Goal: Task Accomplishment & Management: Manage account settings

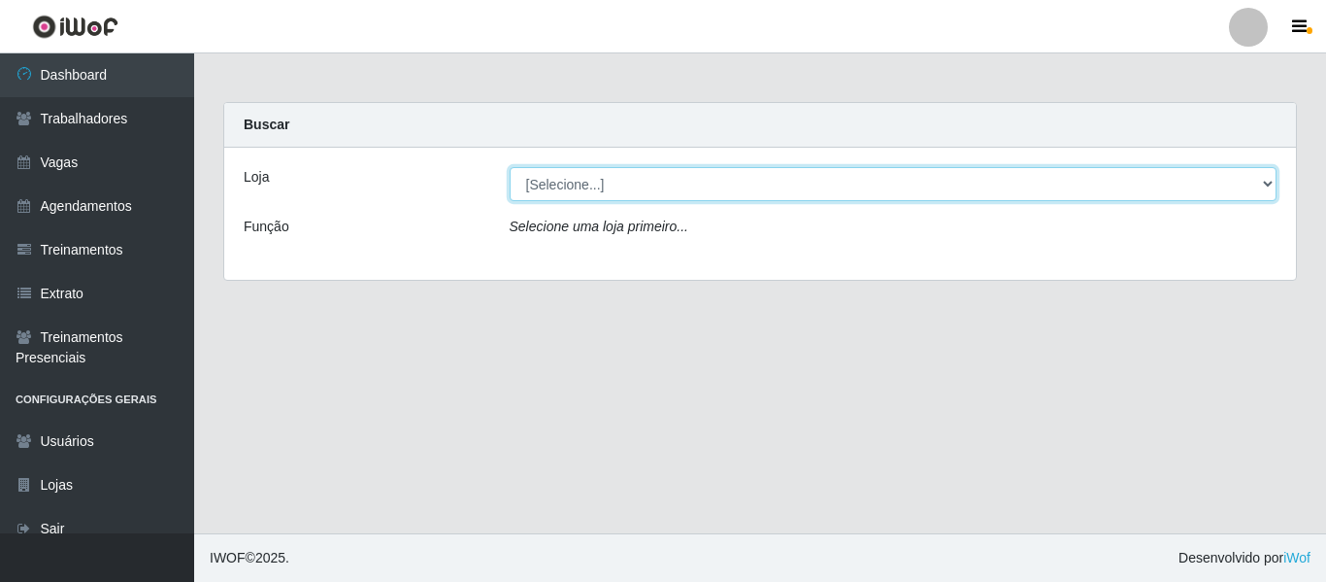
click at [646, 173] on select "[Selecione...] Bemais - Ruy Carneiro Bemais Supermercados - B1 Mangabeira Bemai…" at bounding box center [894, 184] width 768 height 34
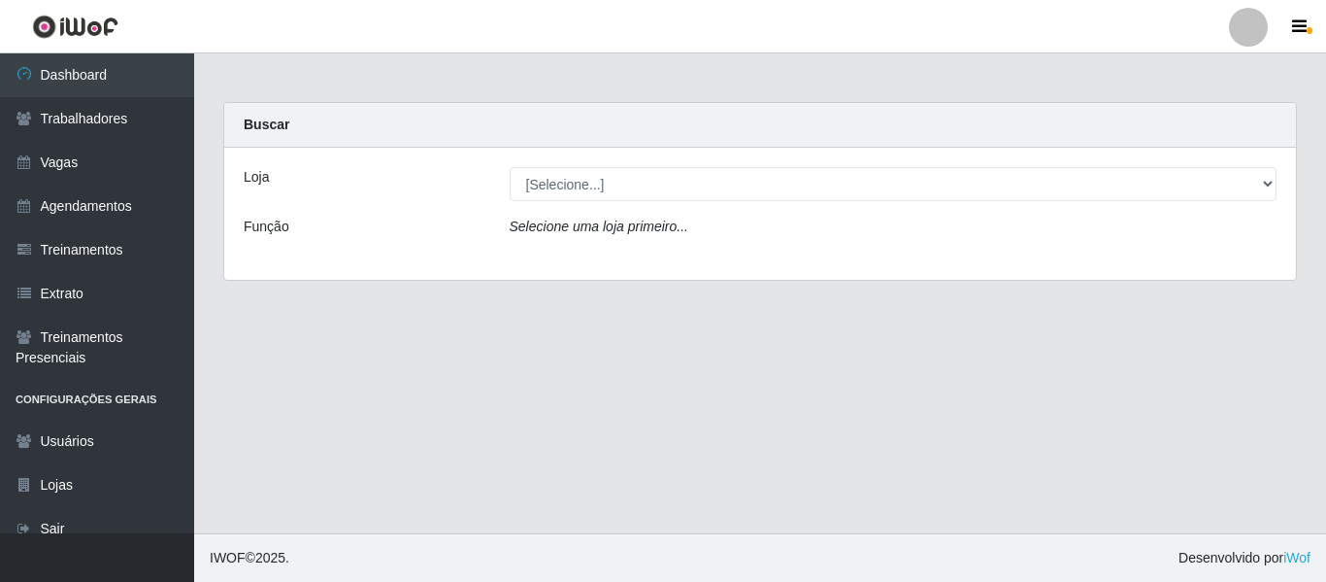
click at [1150, 131] on div "Buscar" at bounding box center [760, 125] width 1072 height 45
click at [1247, 43] on div at bounding box center [1248, 27] width 39 height 39
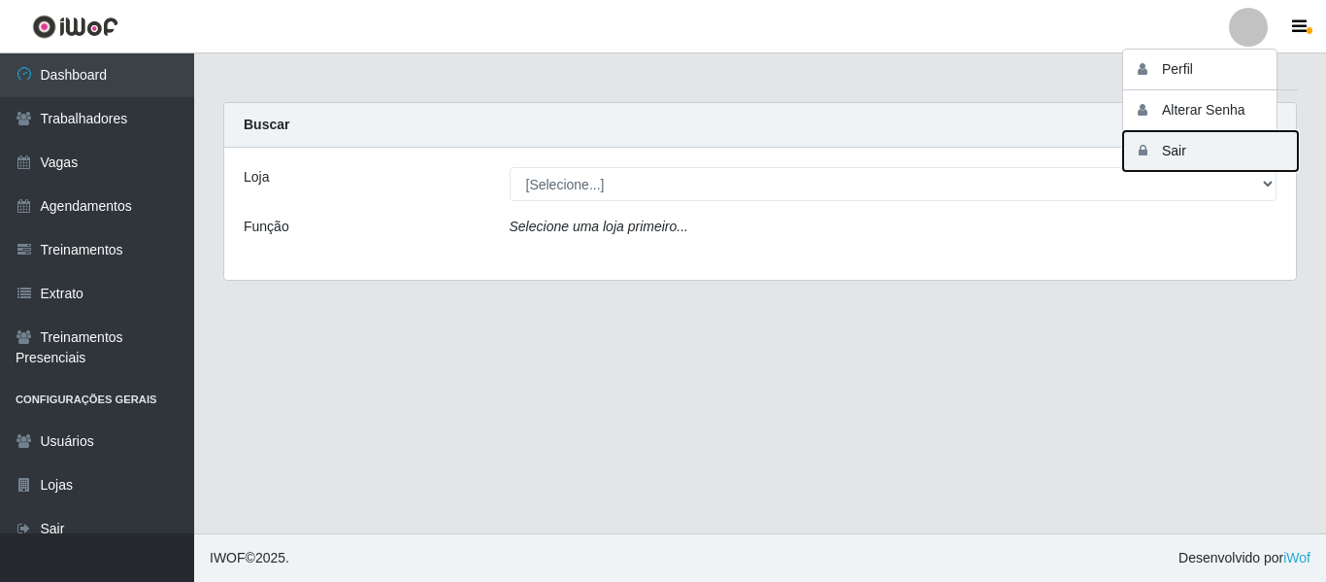
click at [1195, 155] on button "Sair" at bounding box center [1211, 151] width 175 height 40
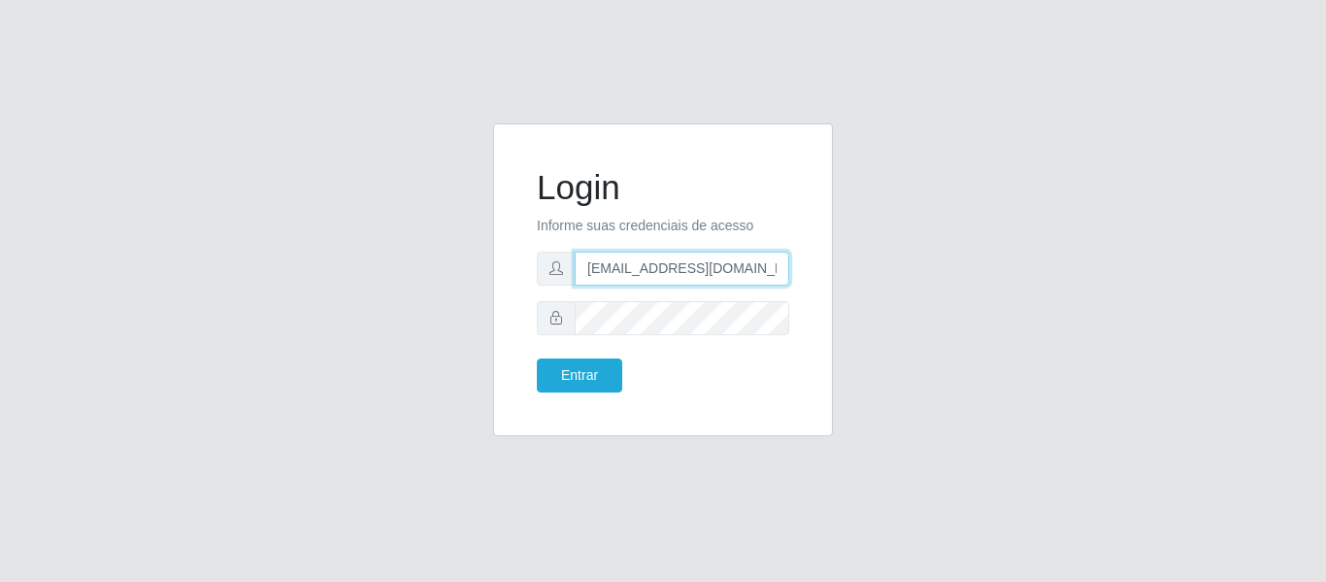
drag, startPoint x: 774, startPoint y: 272, endPoint x: 546, endPoint y: 269, distance: 228.2
click at [546, 269] on div "[EMAIL_ADDRESS][DOMAIN_NAME]" at bounding box center [663, 269] width 252 height 34
type input "camila@redefacil"
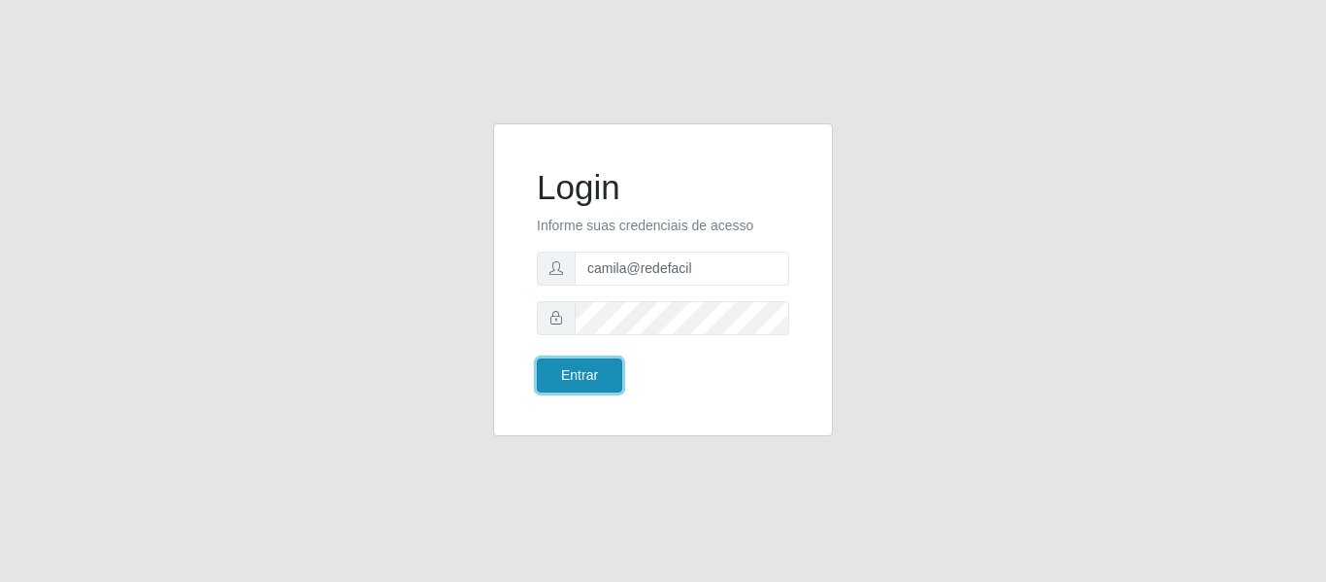
click at [585, 387] on button "Entrar" at bounding box center [579, 375] width 85 height 34
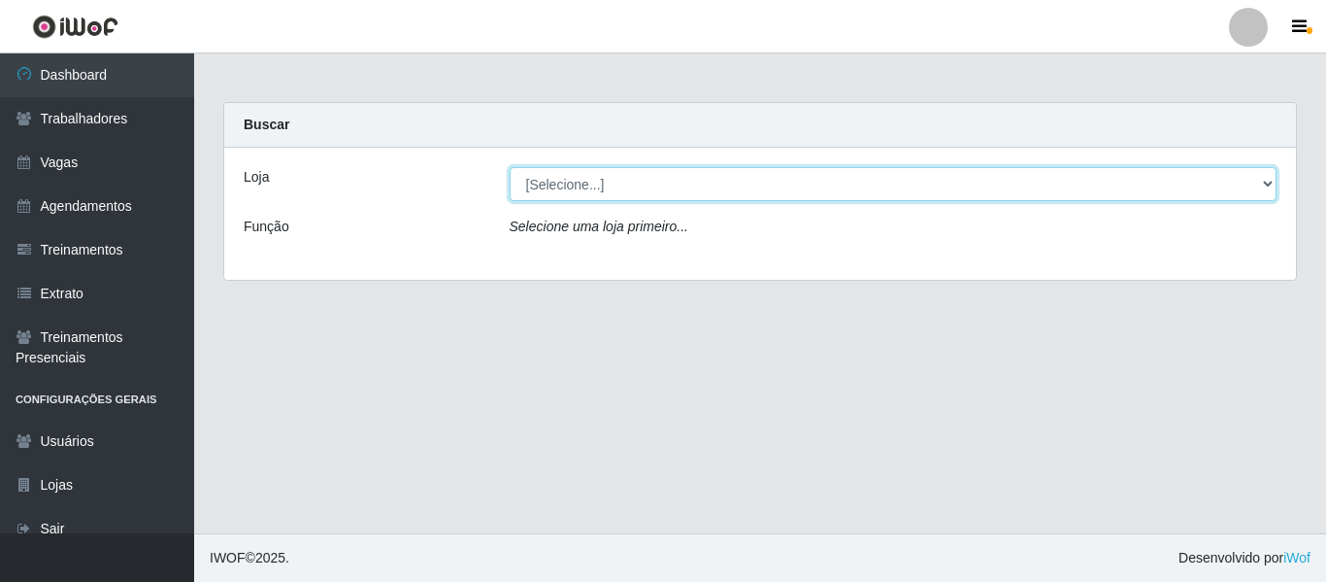
click at [617, 190] on select "[Selecione...] Rede Fácil Construção" at bounding box center [894, 184] width 768 height 34
select select "318"
click at [510, 167] on select "[Selecione...] Rede Fácil Construção" at bounding box center [894, 184] width 768 height 34
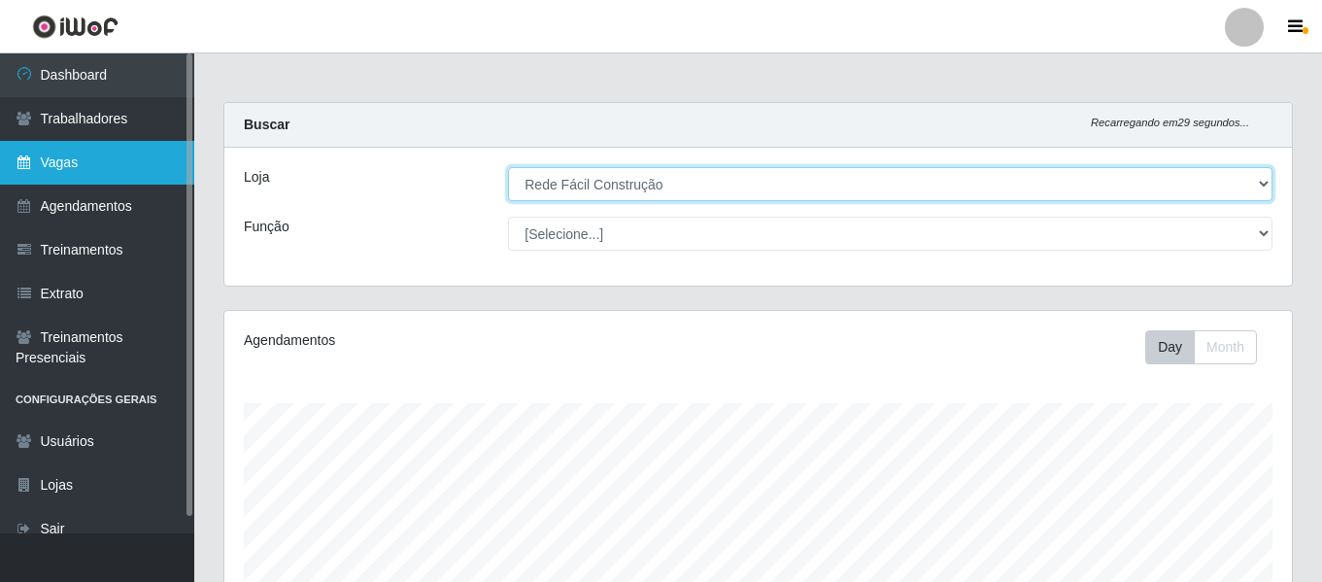
scroll to position [403, 1067]
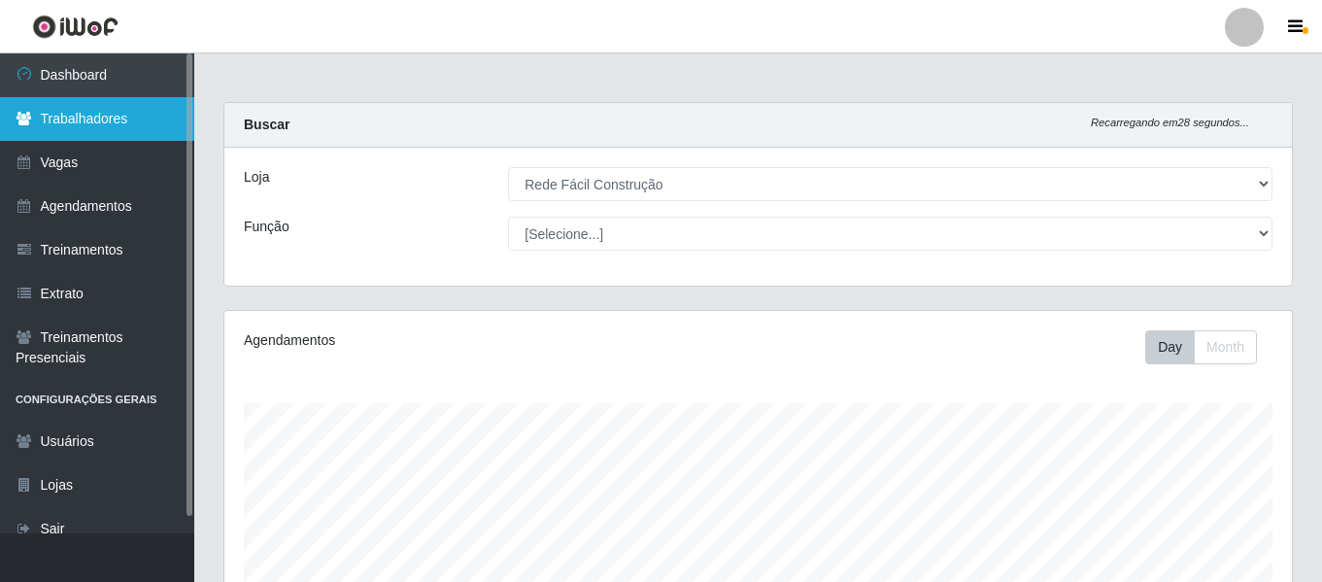
click at [144, 114] on link "Trabalhadores" at bounding box center [97, 119] width 194 height 44
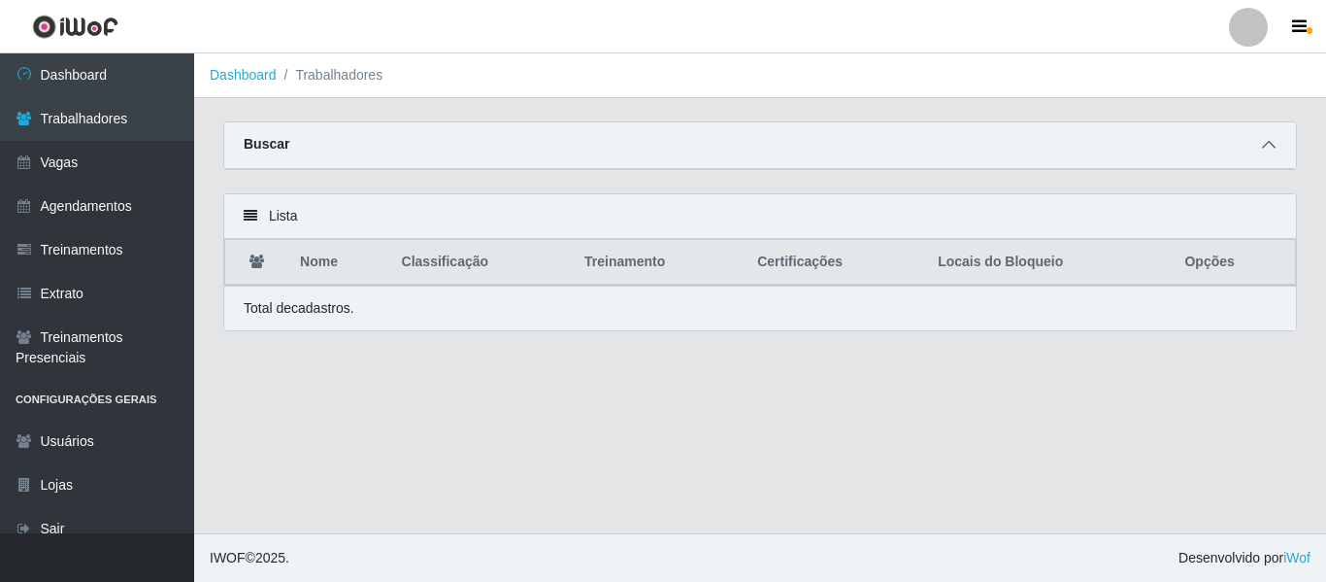
click at [1265, 145] on icon at bounding box center [1269, 145] width 14 height 14
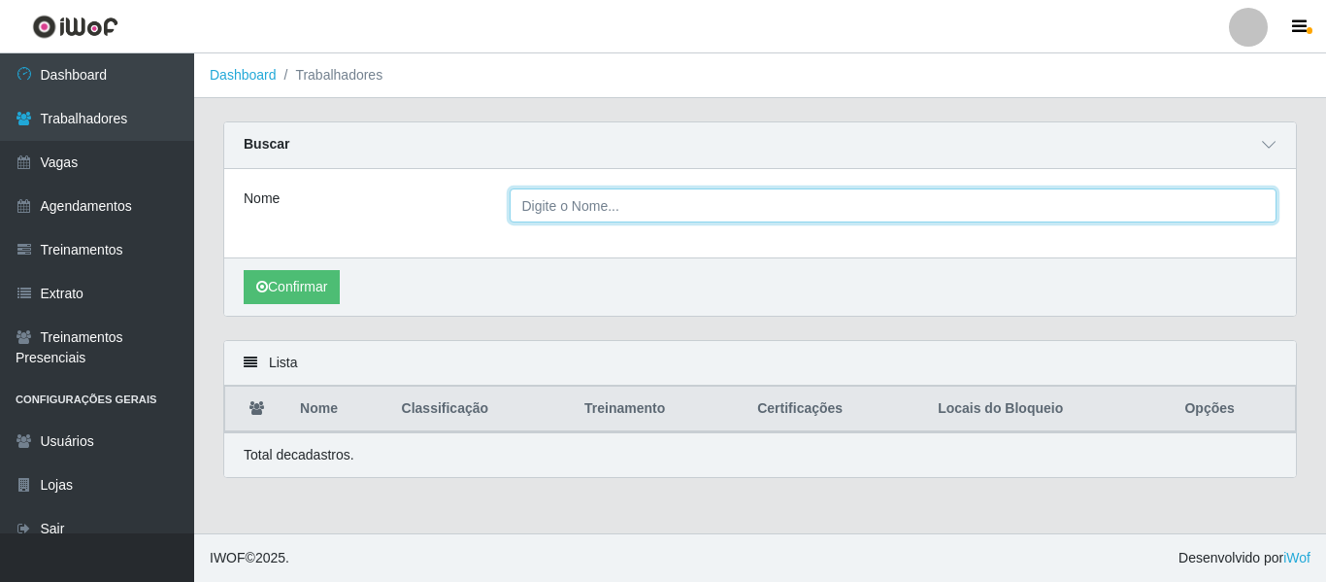
click at [725, 210] on input "Nome" at bounding box center [894, 205] width 768 height 34
type input "alderica"
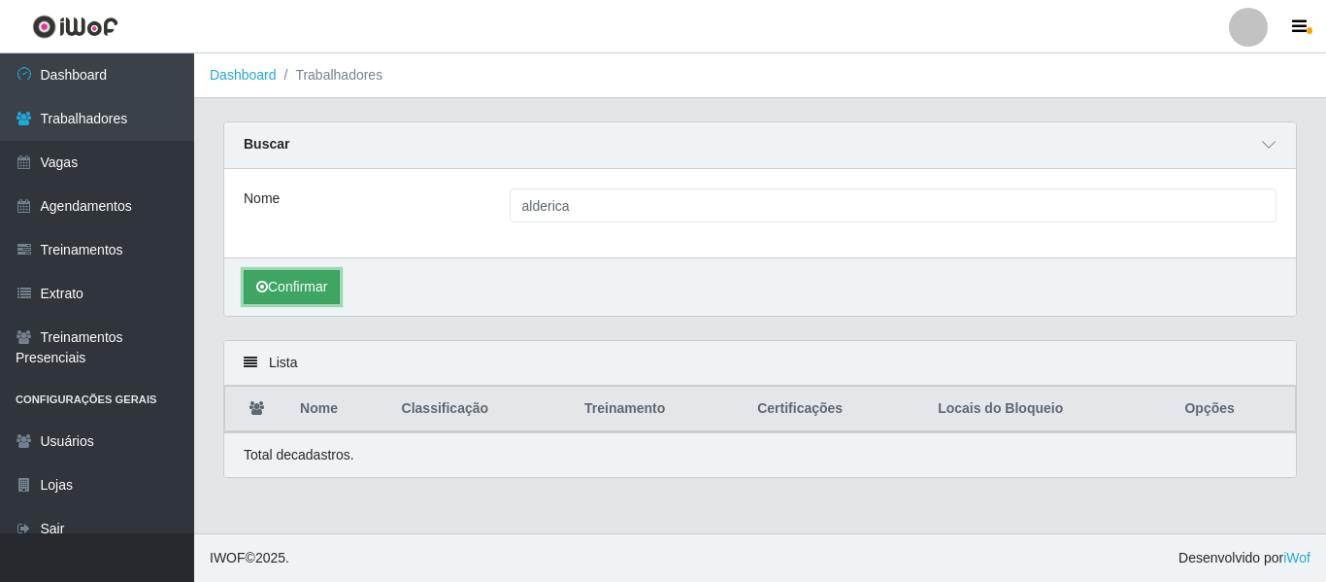
click at [324, 278] on button "Confirmar" at bounding box center [292, 287] width 96 height 34
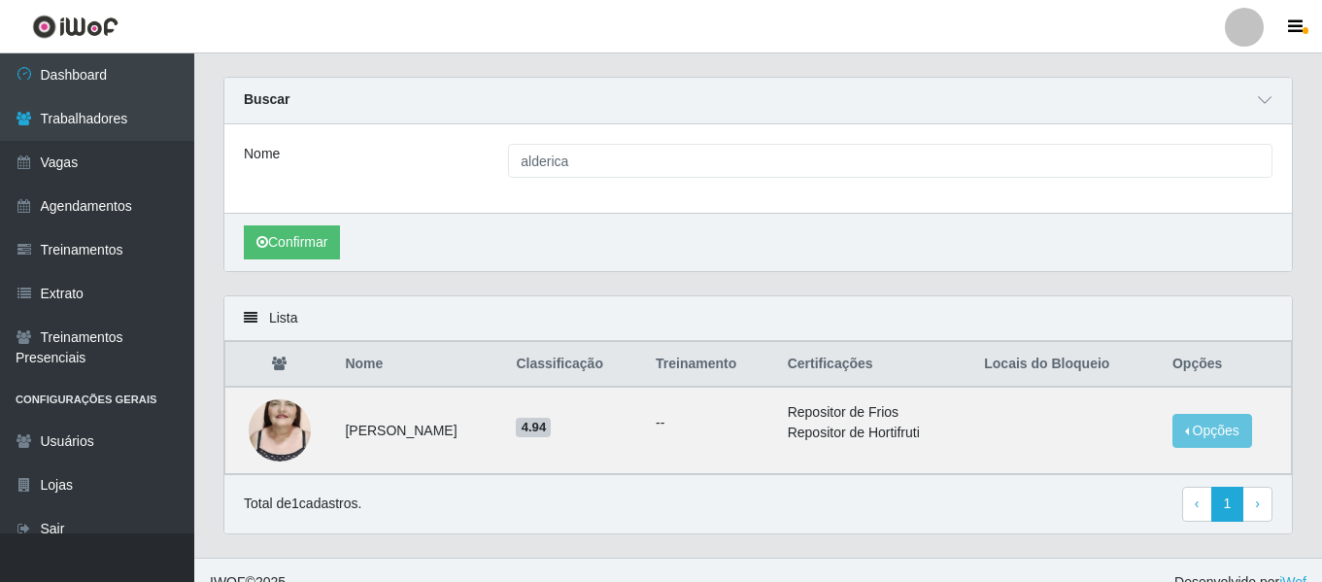
scroll to position [70, 0]
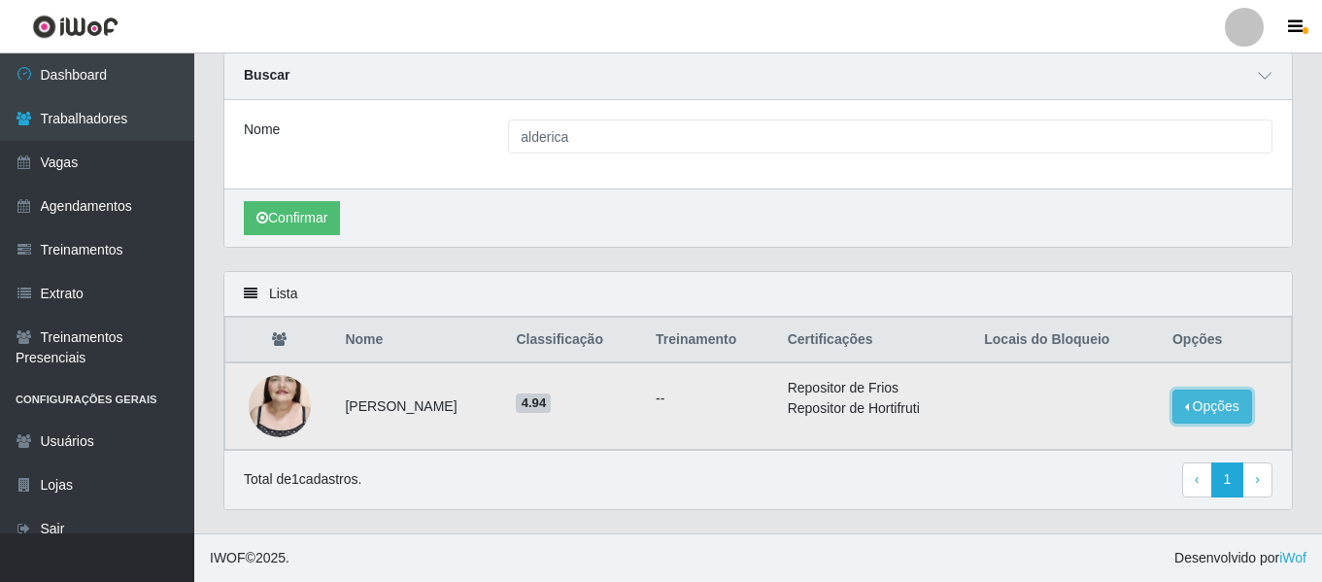
click at [1234, 402] on button "Opções" at bounding box center [1212, 406] width 80 height 34
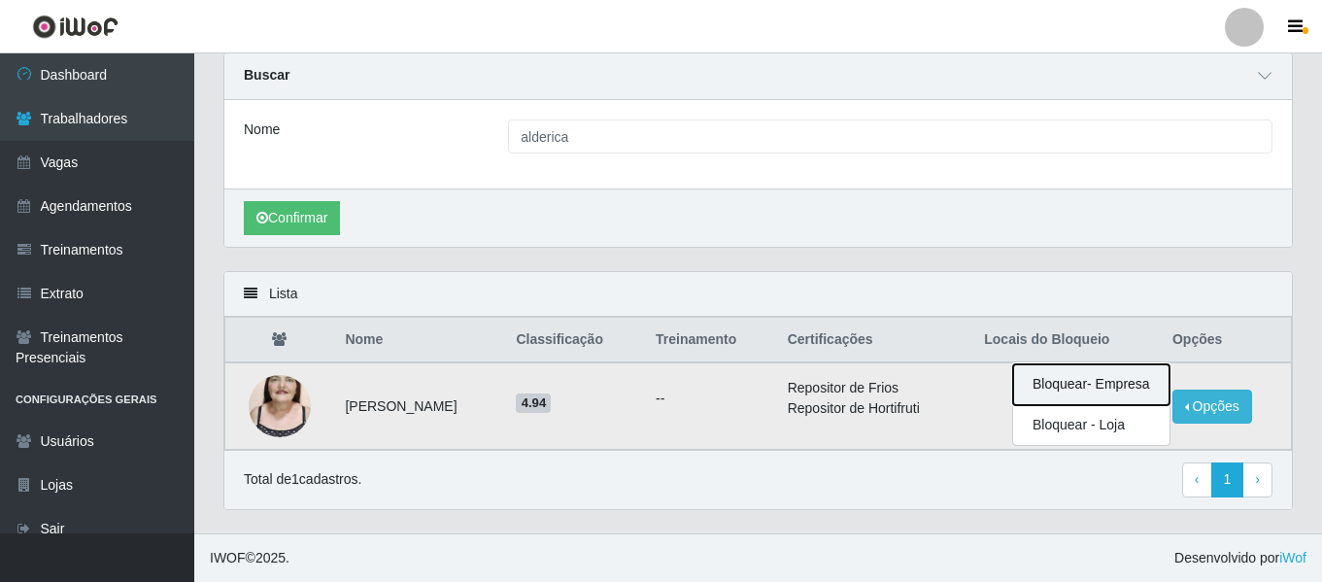
click at [1131, 384] on button "Bloquear - Empresa" at bounding box center [1091, 384] width 156 height 41
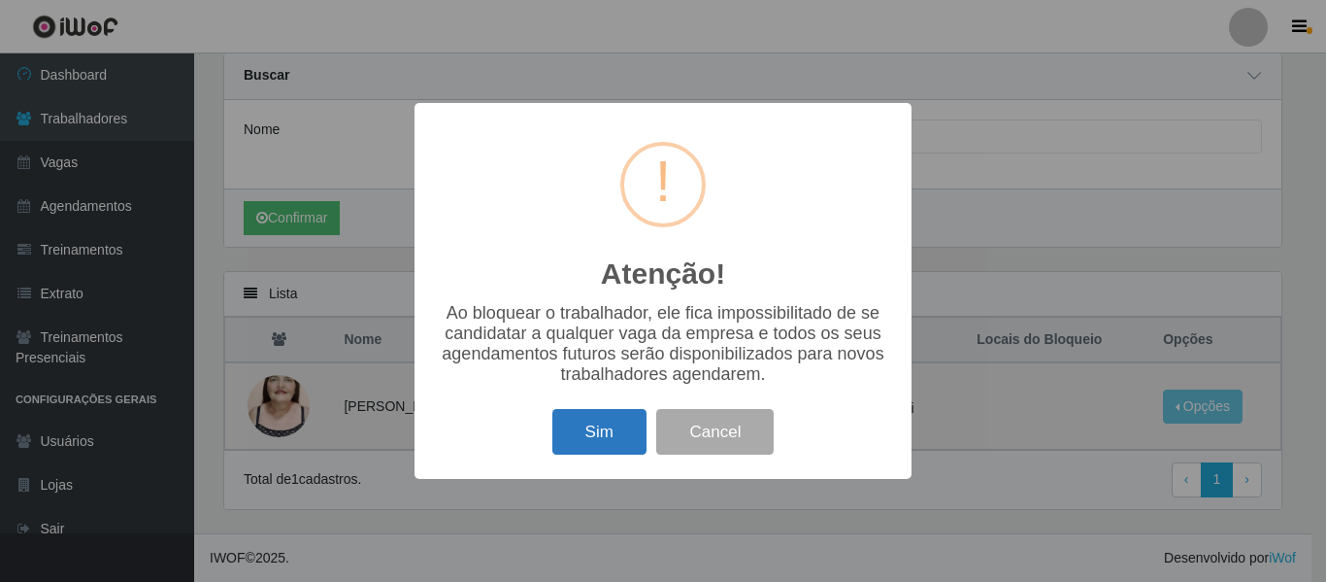
click at [613, 417] on button "Sim" at bounding box center [600, 432] width 94 height 46
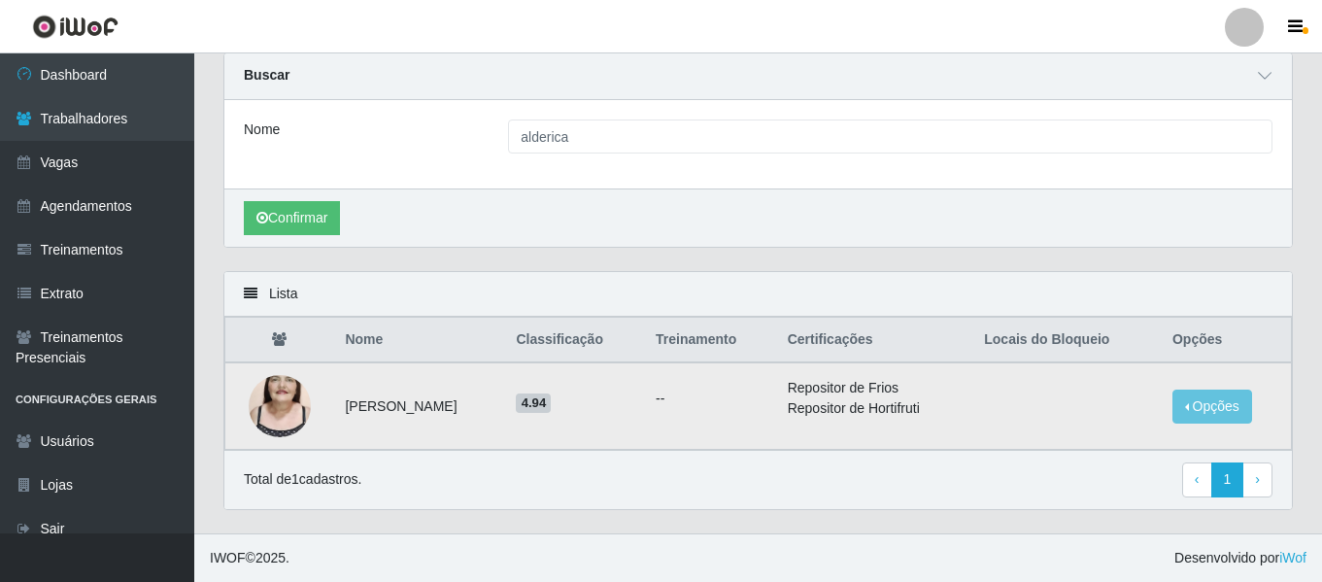
scroll to position [0, 0]
